Goal: Transaction & Acquisition: Purchase product/service

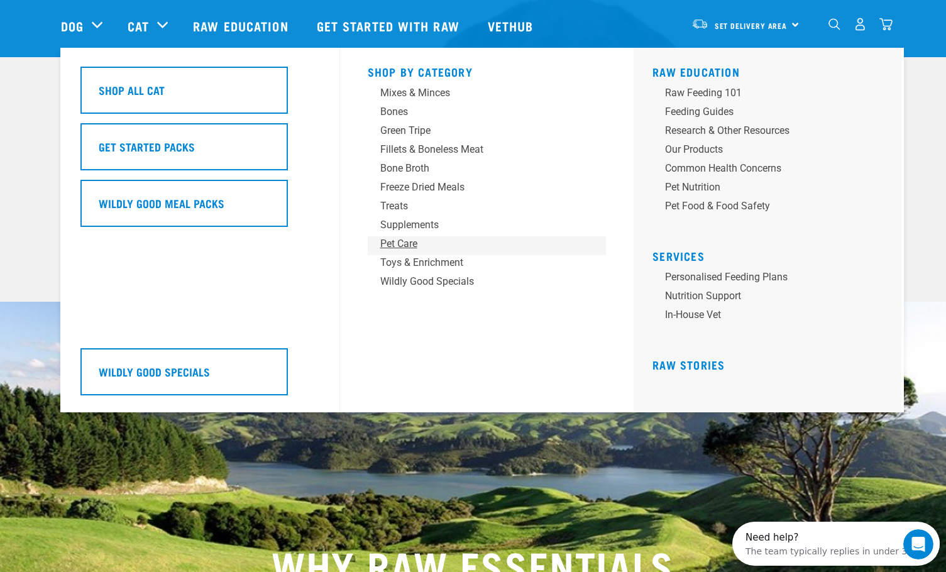
click at [398, 240] on div "Pet Care" at bounding box center [478, 243] width 196 height 15
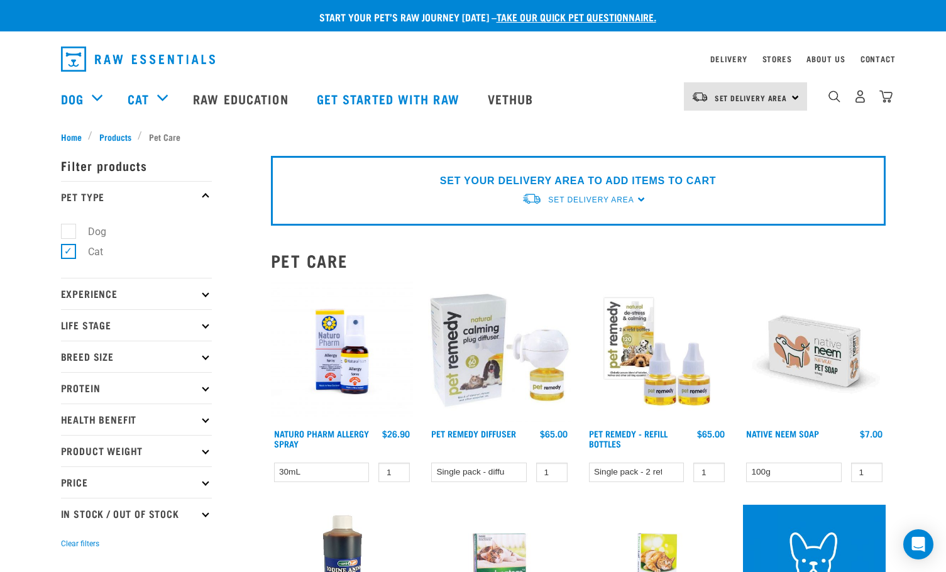
click at [807, 346] on img at bounding box center [814, 351] width 143 height 143
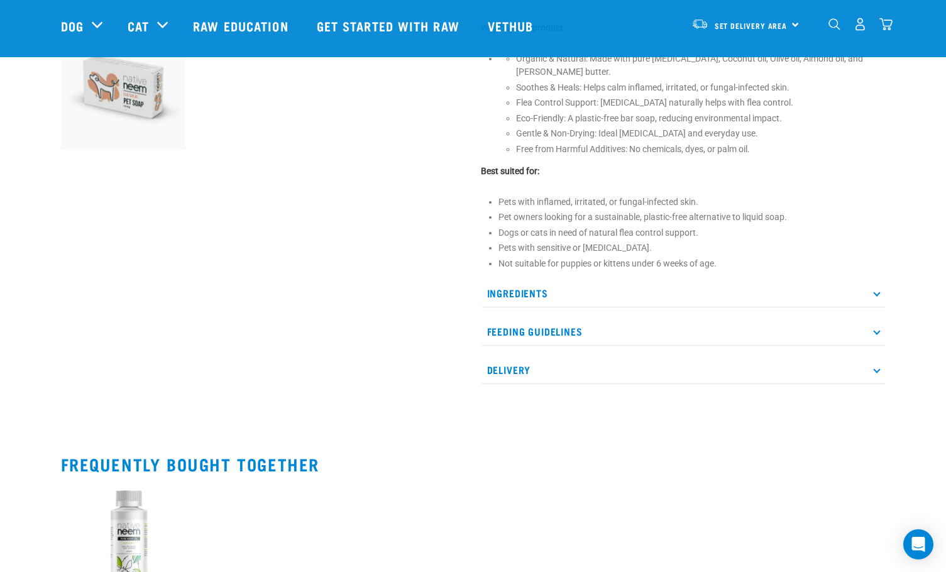
scroll to position [503, 0]
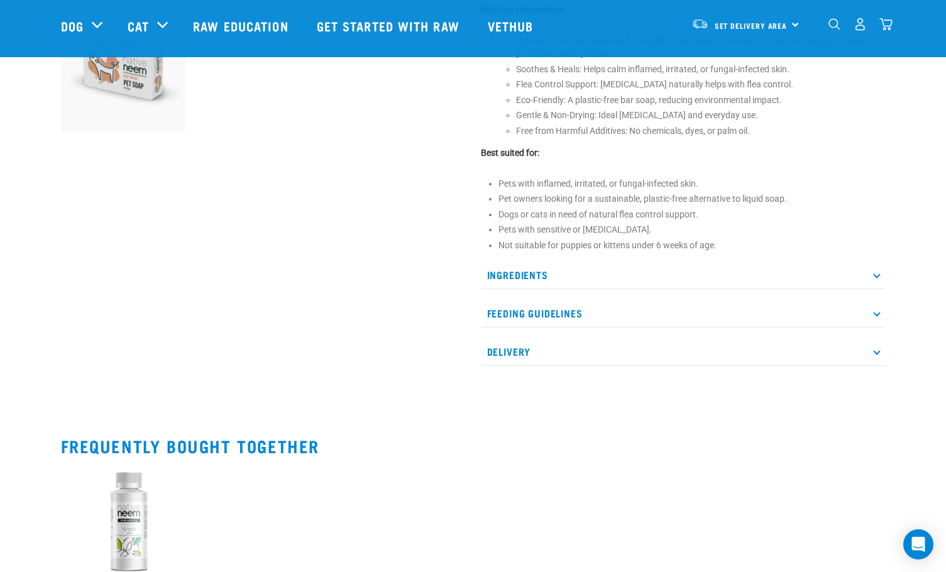
click at [876, 271] on icon at bounding box center [876, 274] width 7 height 7
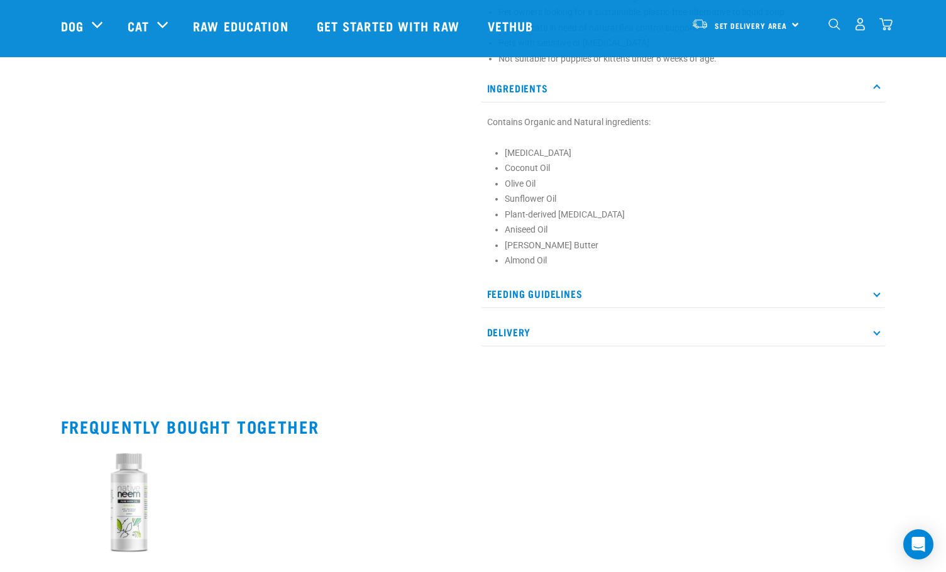
scroll to position [691, 0]
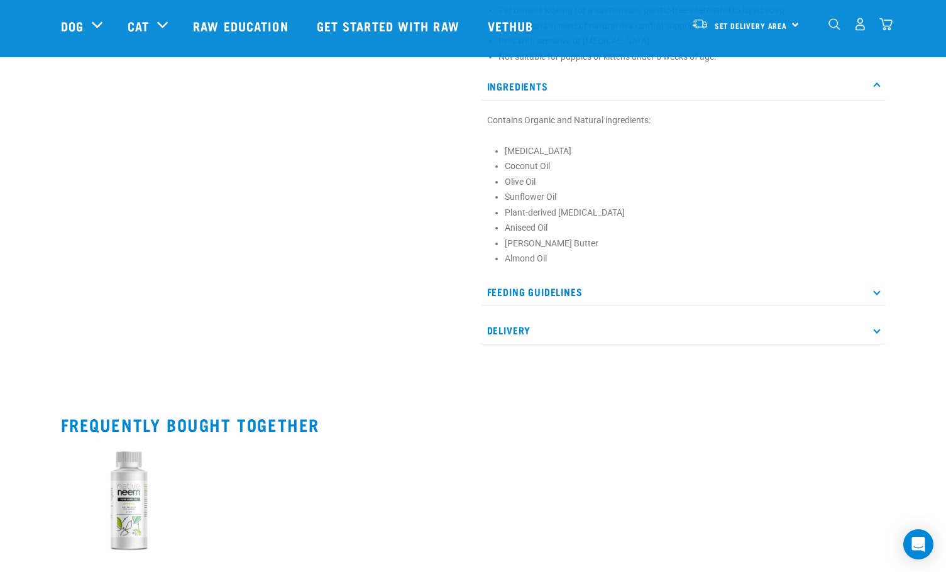
click at [877, 288] on icon at bounding box center [876, 291] width 7 height 7
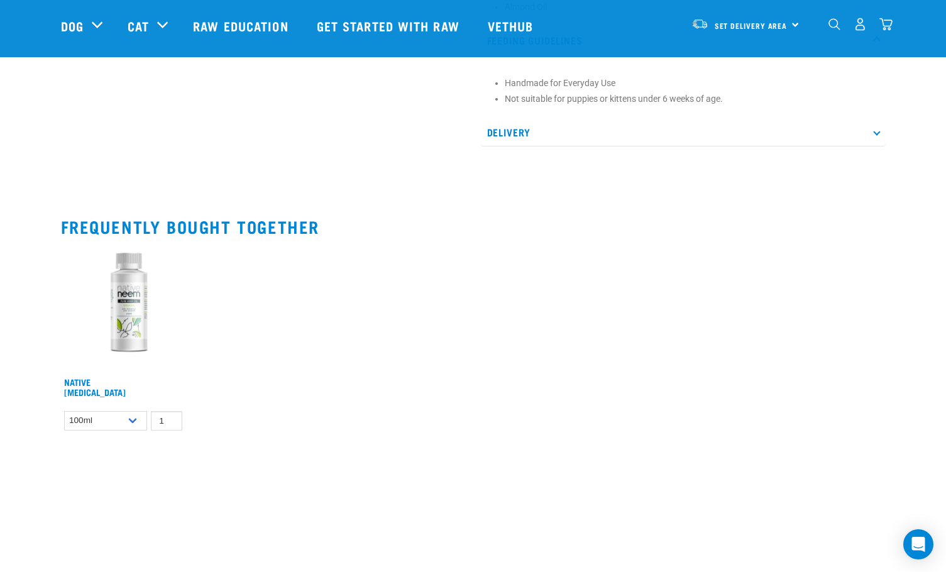
scroll to position [880, 0]
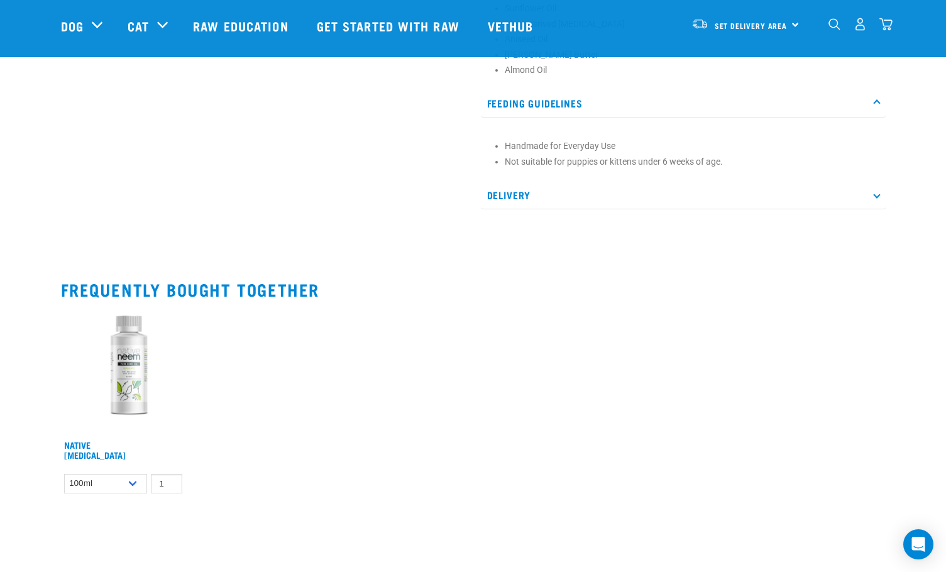
click at [879, 183] on p "Delivery" at bounding box center [683, 195] width 405 height 28
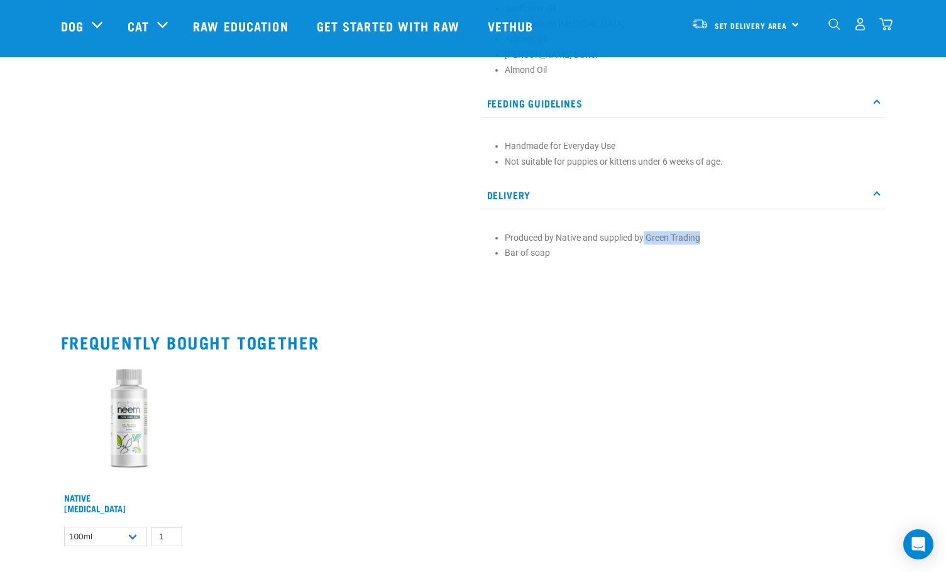
drag, startPoint x: 715, startPoint y: 222, endPoint x: 644, endPoint y: 226, distance: 71.1
click at [644, 231] on li "Produced by Native and supplied by Green Trading" at bounding box center [692, 237] width 375 height 13
copy li "Green Trading"
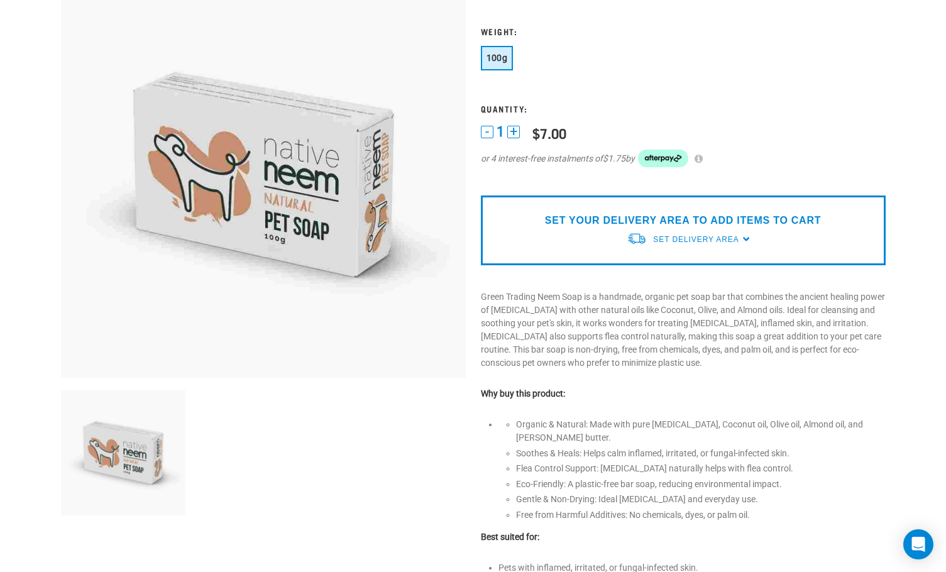
scroll to position [0, 0]
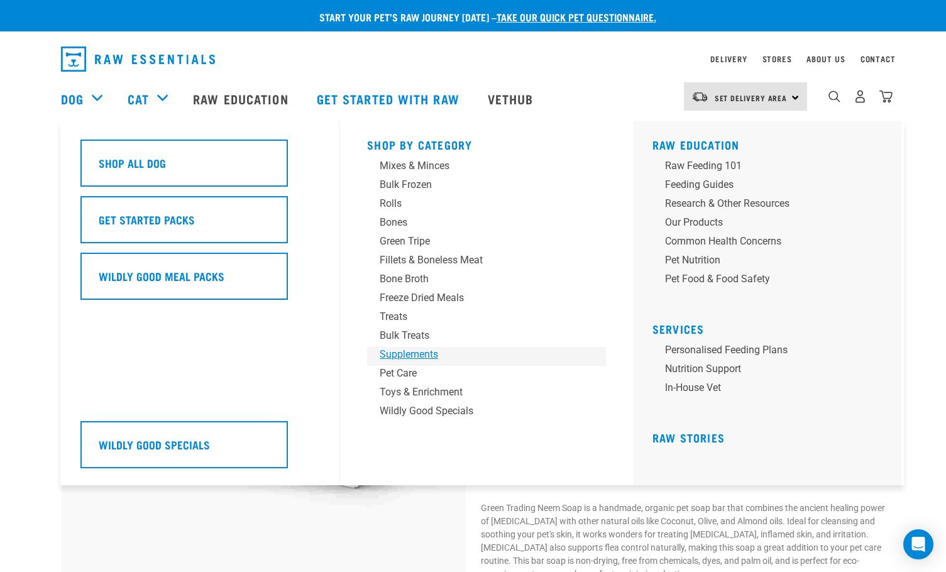
click at [403, 352] on div "Supplements" at bounding box center [478, 354] width 196 height 15
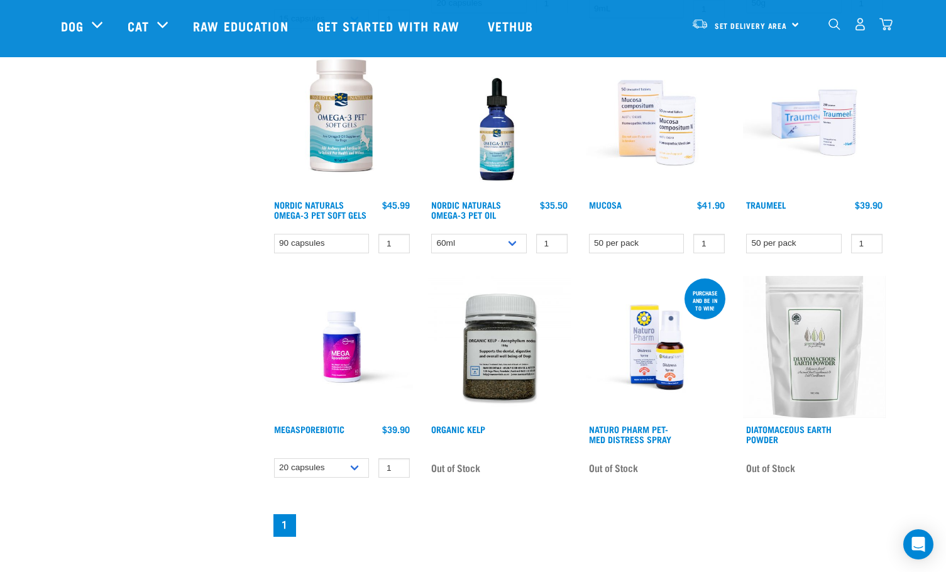
scroll to position [628, 0]
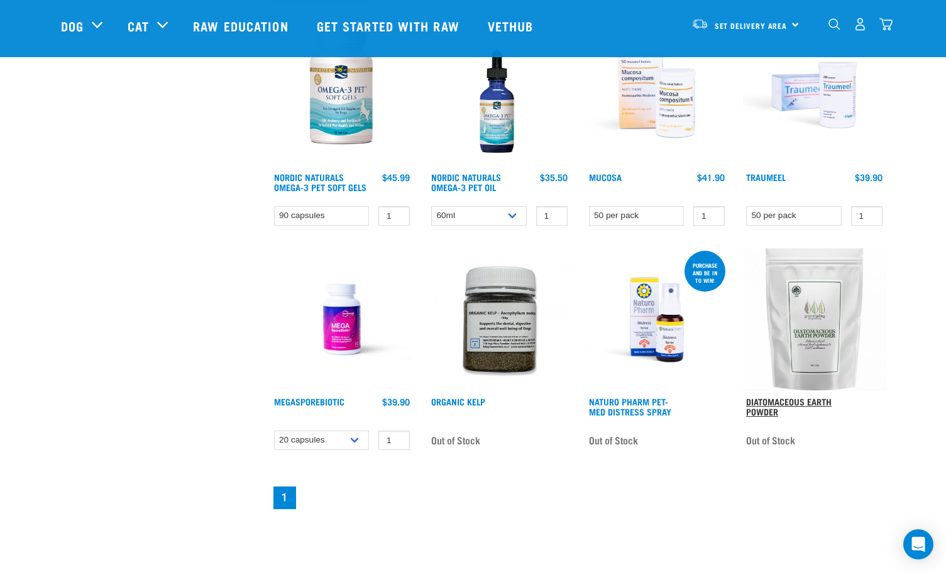
click at [778, 404] on link "Diatomaceous Earth Powder" at bounding box center [788, 406] width 85 height 14
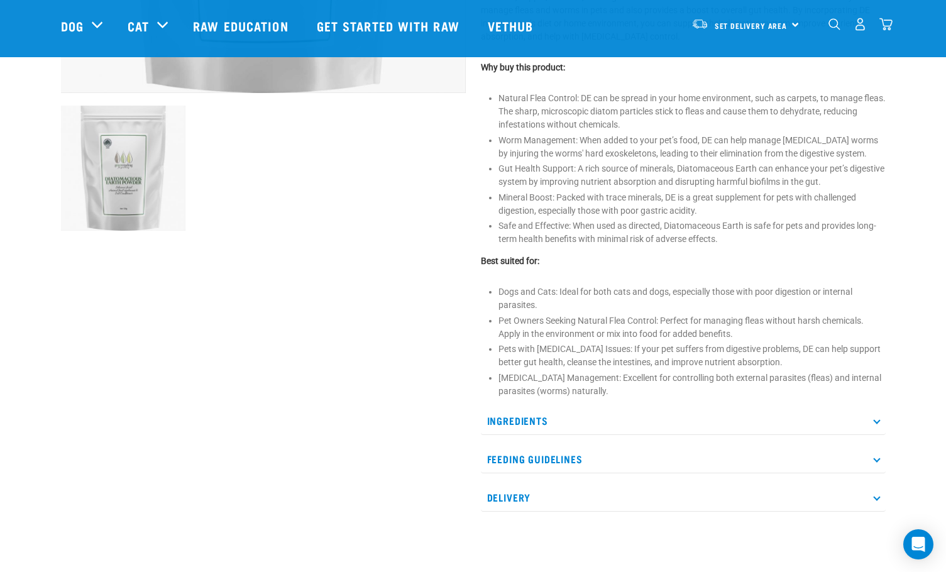
scroll to position [440, 0]
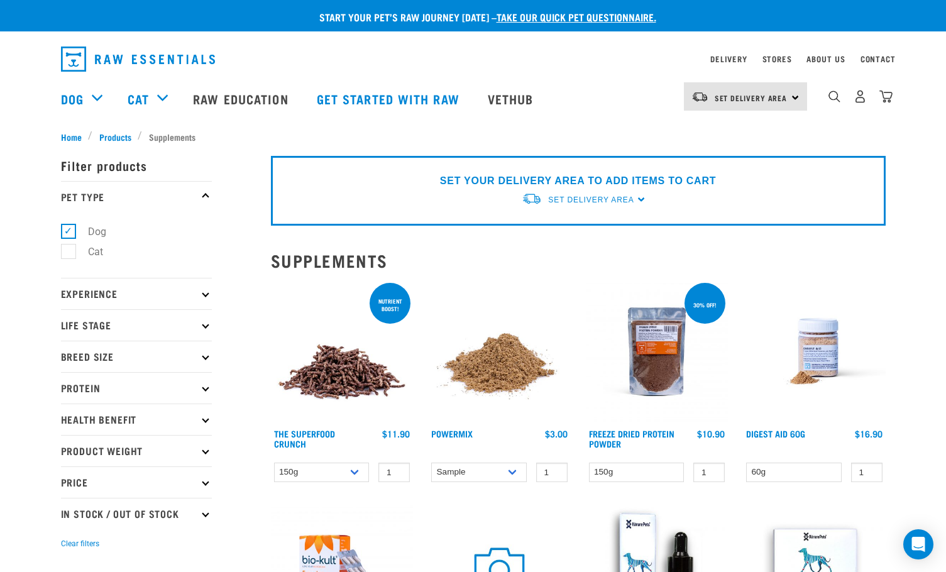
click at [202, 295] on p "Experience" at bounding box center [136, 293] width 151 height 31
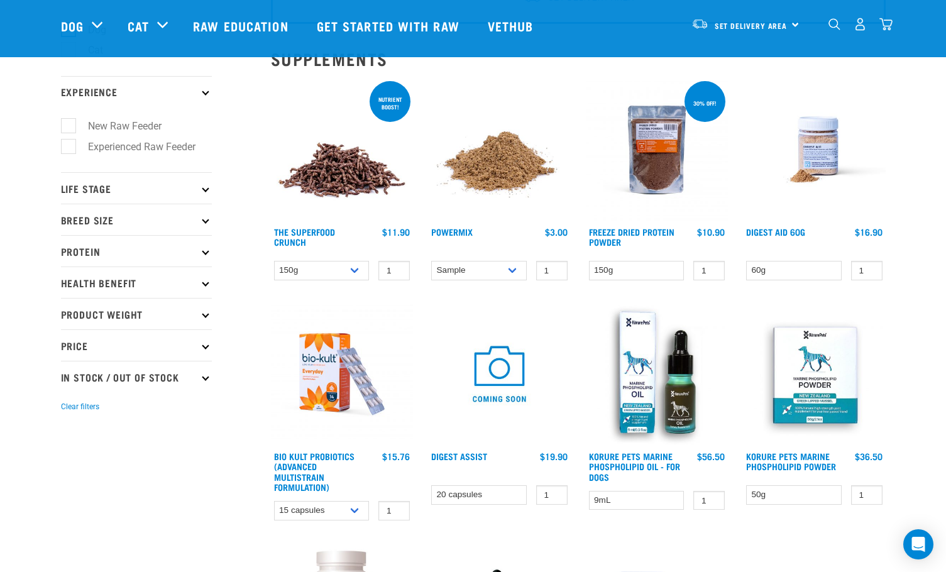
scroll to position [126, 0]
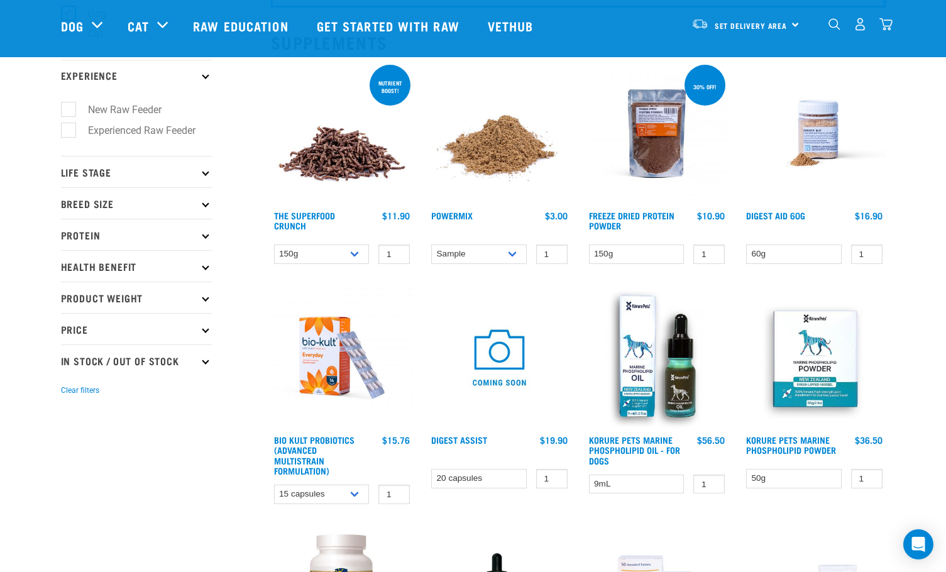
click at [206, 170] on icon at bounding box center [205, 171] width 7 height 7
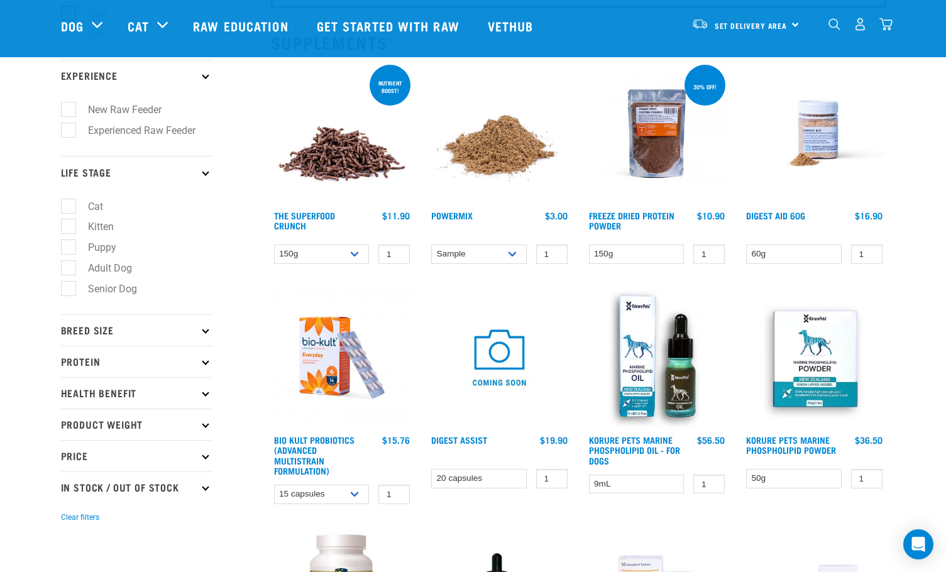
click at [103, 288] on label "Senior Dog" at bounding box center [105, 289] width 74 height 16
click at [69, 288] on input "Senior Dog" at bounding box center [65, 286] width 8 height 8
checkbox input "true"
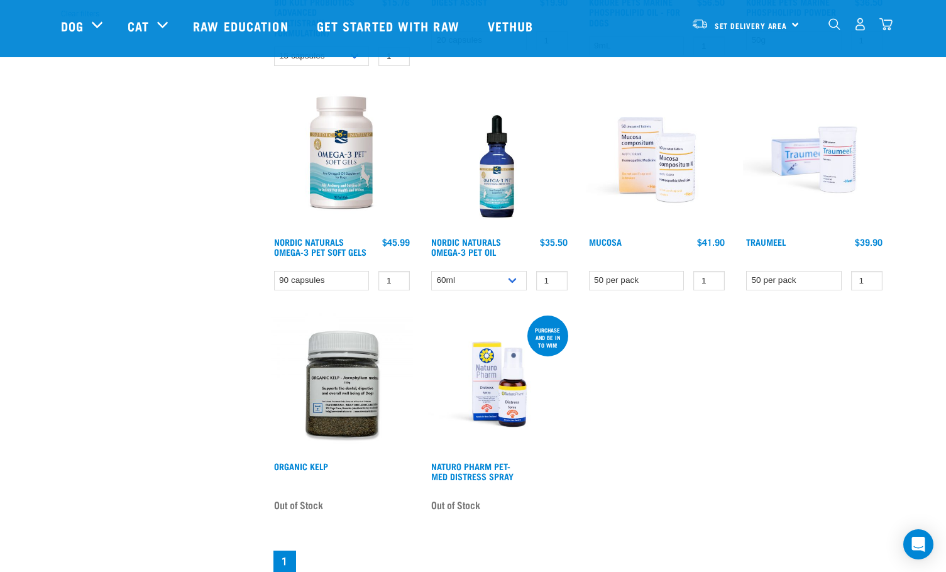
scroll to position [566, 0]
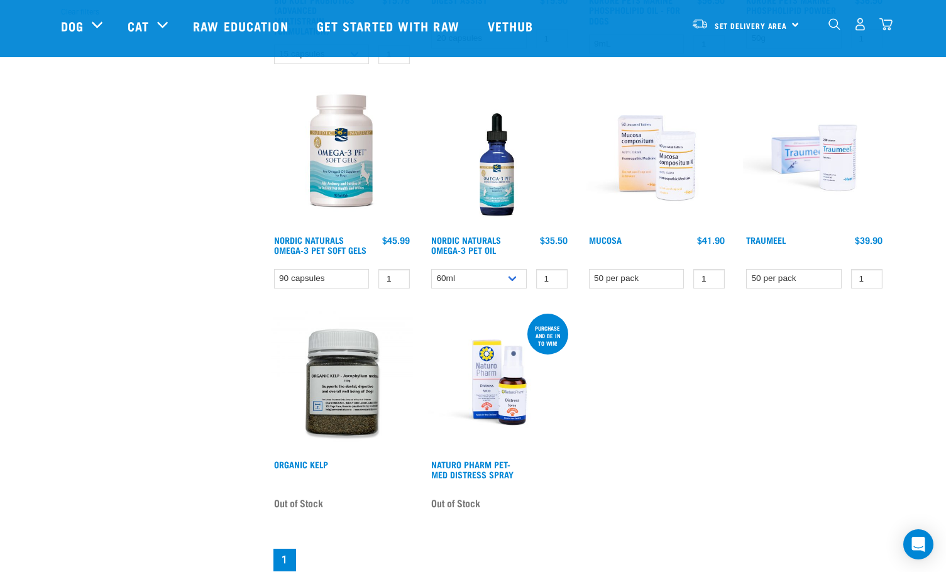
click at [833, 145] on img at bounding box center [814, 158] width 143 height 143
